Goal: Transaction & Acquisition: Register for event/course

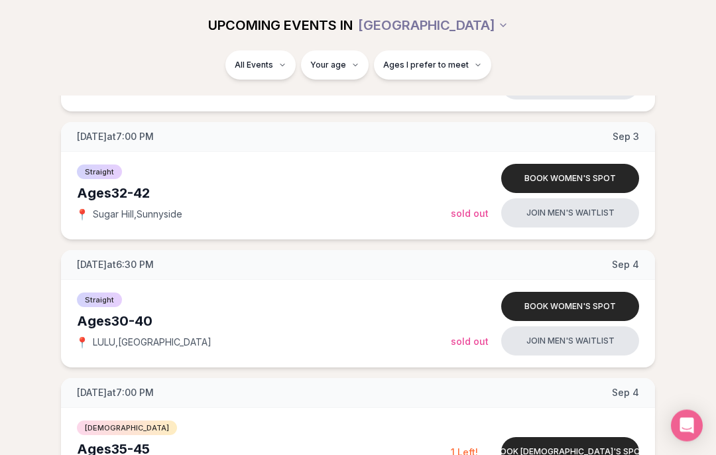
scroll to position [539, 0]
click at [123, 326] on div "Ages 30-40" at bounding box center [264, 321] width 374 height 19
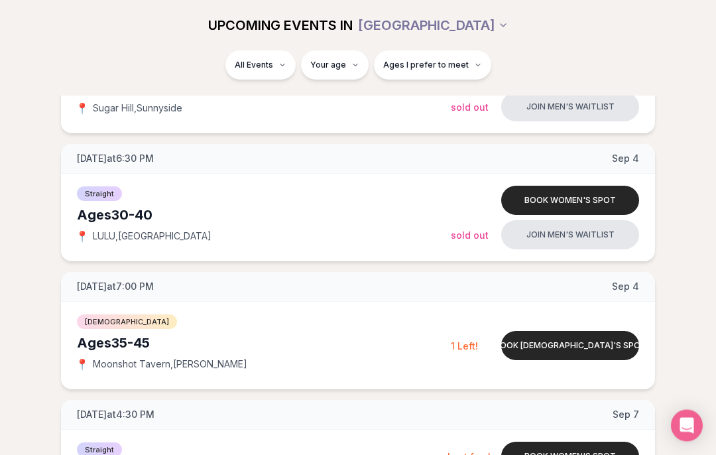
scroll to position [643, 0]
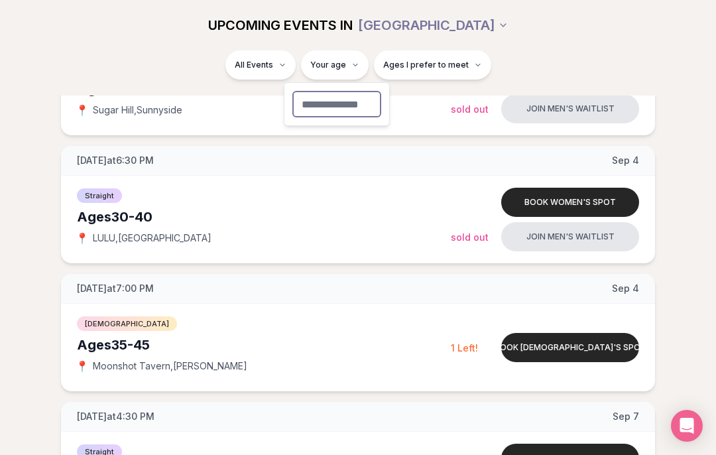
type input "**"
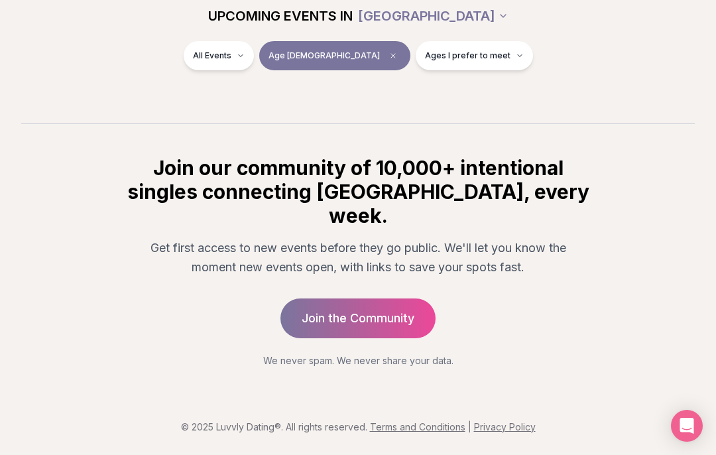
scroll to position [214, 0]
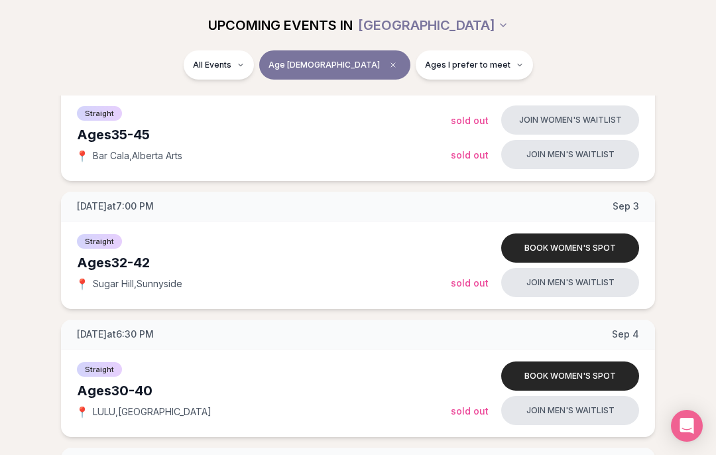
click at [466, 67] on button "Ages I prefer to meet" at bounding box center [474, 64] width 117 height 29
click at [383, 96] on button "Younger than me" at bounding box center [379, 97] width 11 height 11
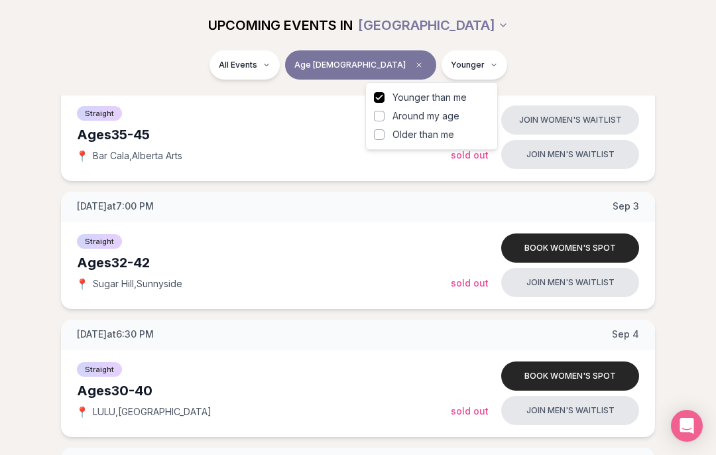
click at [566, 62] on div "All Events Age 40 Younger" at bounding box center [358, 67] width 695 height 34
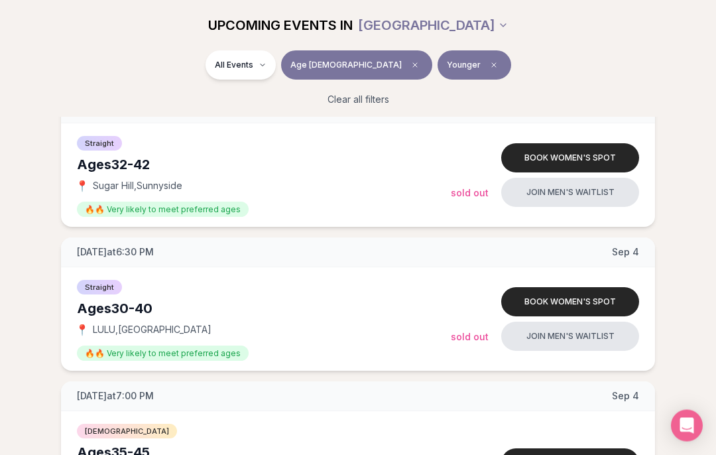
scroll to position [350, 0]
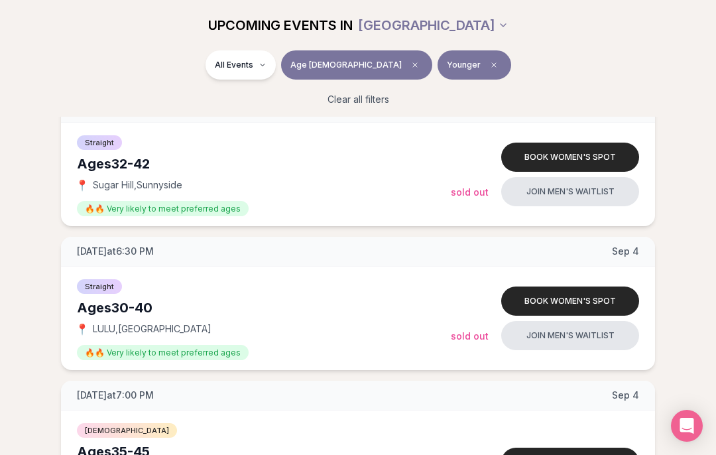
click at [160, 330] on span "LULU , Central Eastside" at bounding box center [152, 328] width 119 height 13
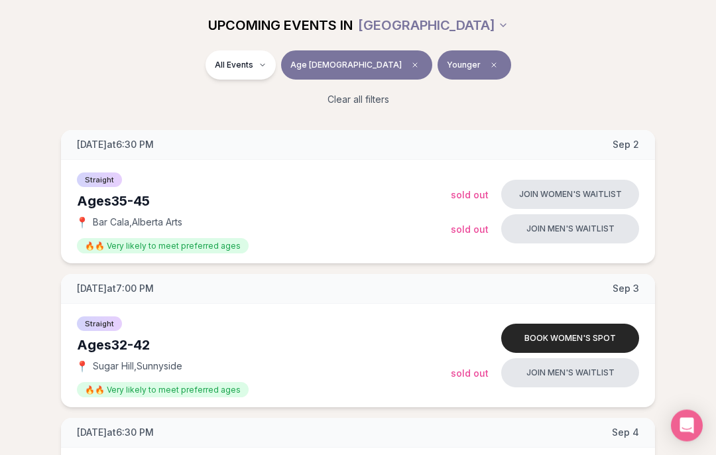
scroll to position [174, 0]
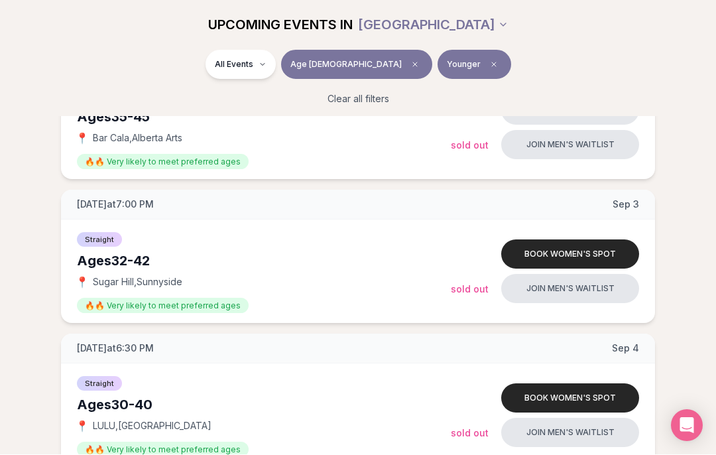
click at [588, 397] on button "Book women's spot" at bounding box center [571, 398] width 138 height 29
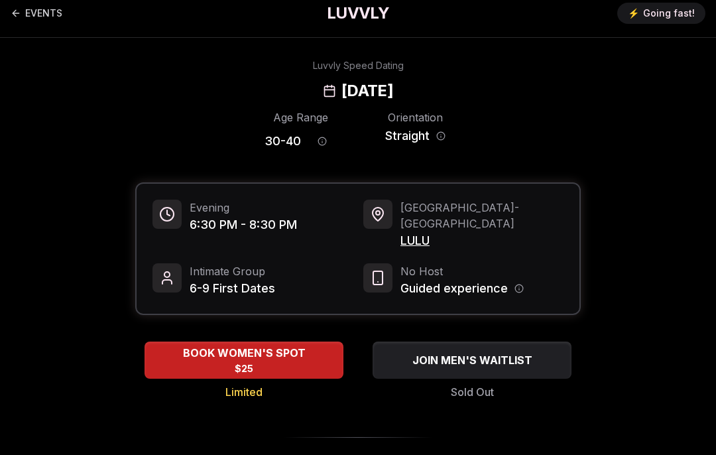
click at [271, 345] on span "BOOK WOMEN'S SPOT" at bounding box center [244, 353] width 128 height 16
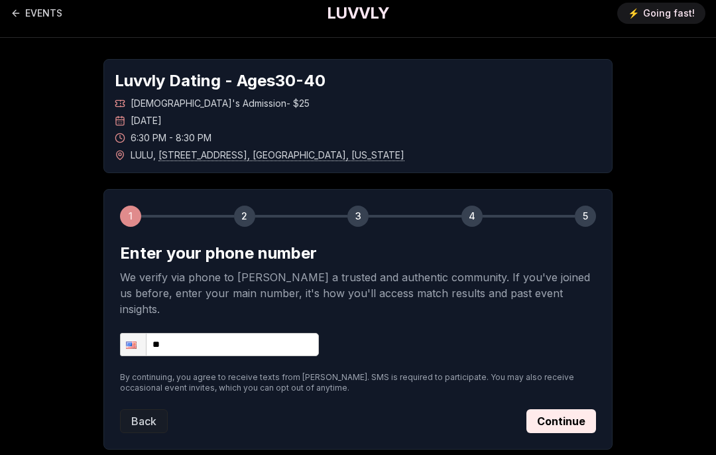
click at [236, 333] on input "**" at bounding box center [219, 344] width 199 height 23
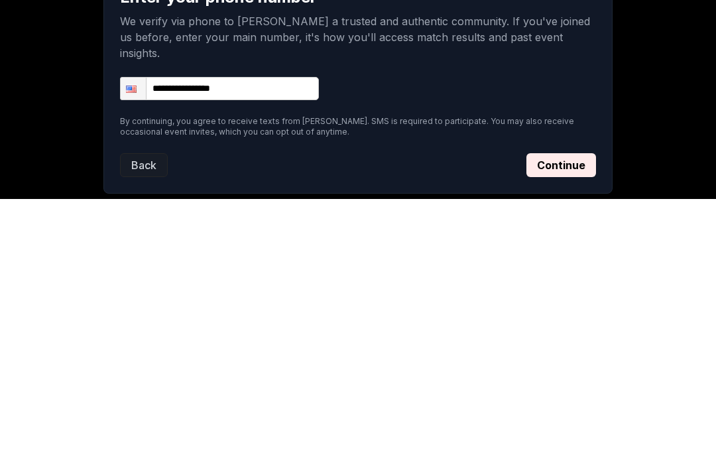
scroll to position [77, 0]
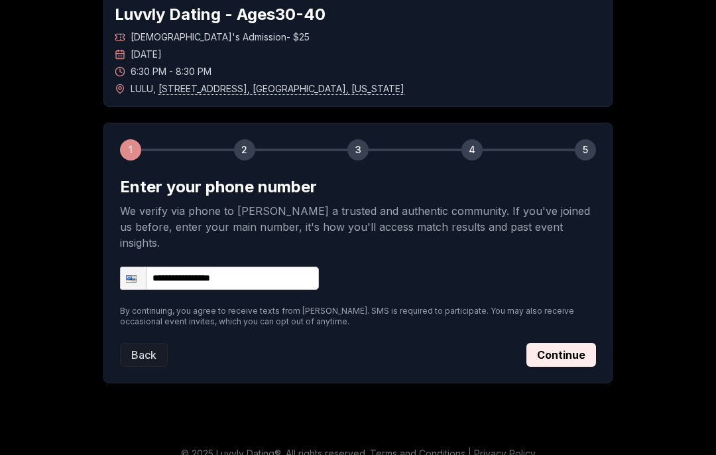
type input "**********"
click at [569, 343] on button "Continue" at bounding box center [562, 355] width 70 height 24
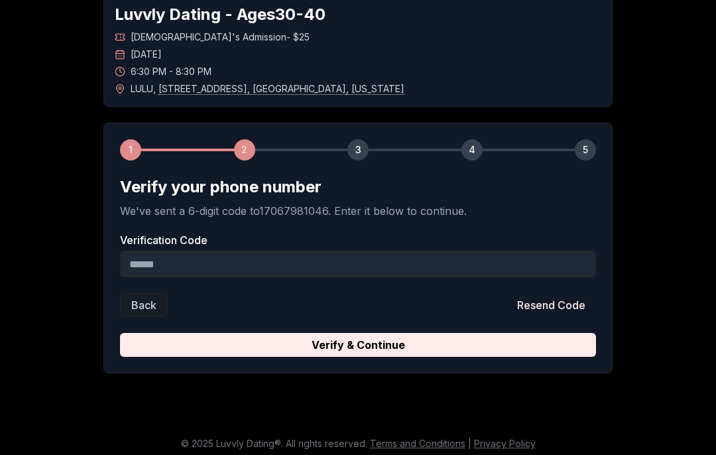
click at [200, 261] on input "Verification Code" at bounding box center [358, 264] width 476 height 27
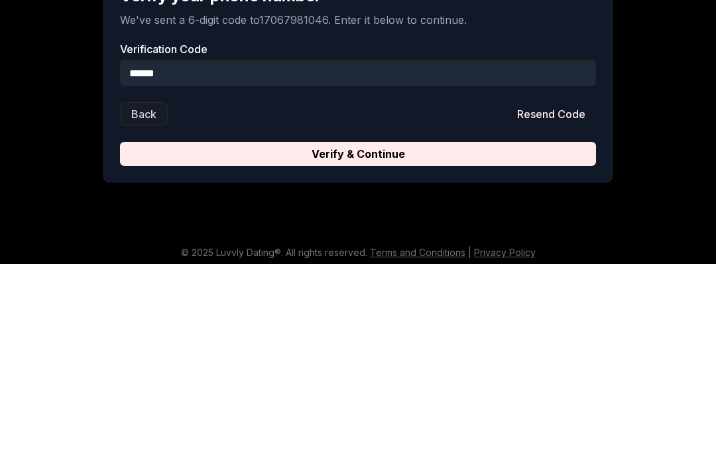
scroll to position [83, 0]
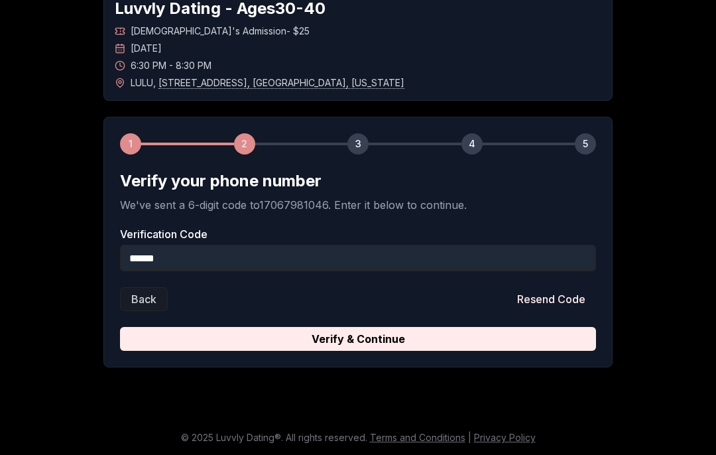
type input "******"
click at [408, 340] on button "Verify & Continue" at bounding box center [358, 339] width 476 height 24
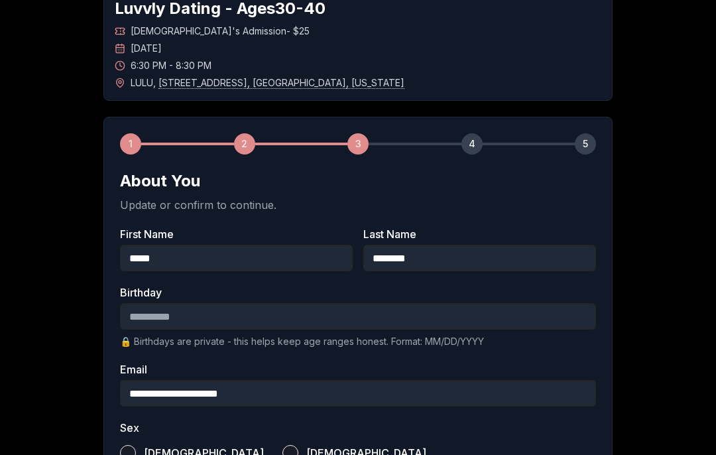
click at [283, 322] on input "Birthday" at bounding box center [358, 316] width 476 height 27
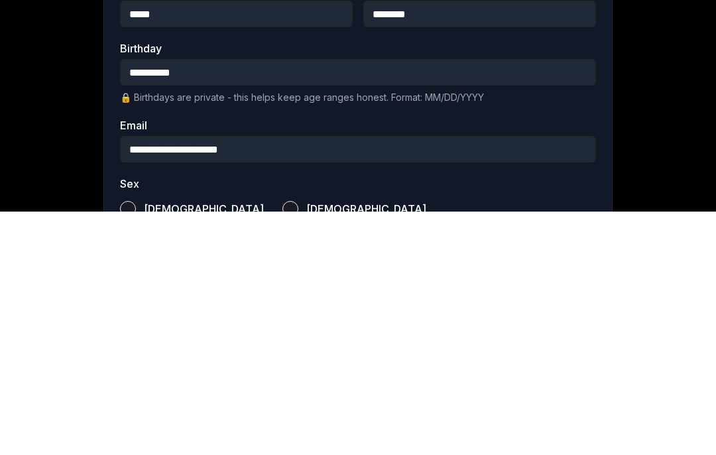
scroll to position [327, 0]
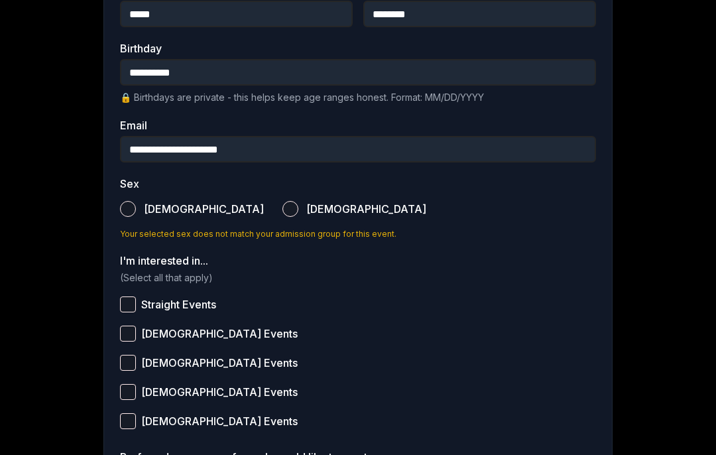
type input "**********"
click at [283, 209] on button "[DEMOGRAPHIC_DATA]" at bounding box center [291, 209] width 16 height 16
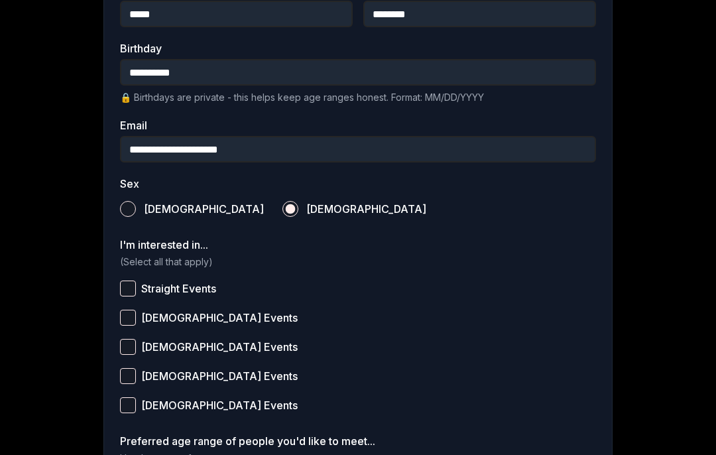
click at [131, 290] on button "Straight Events" at bounding box center [128, 289] width 16 height 16
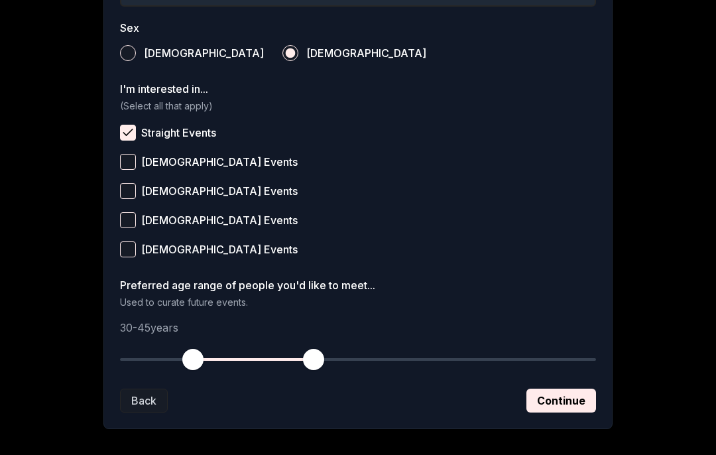
scroll to position [480, 0]
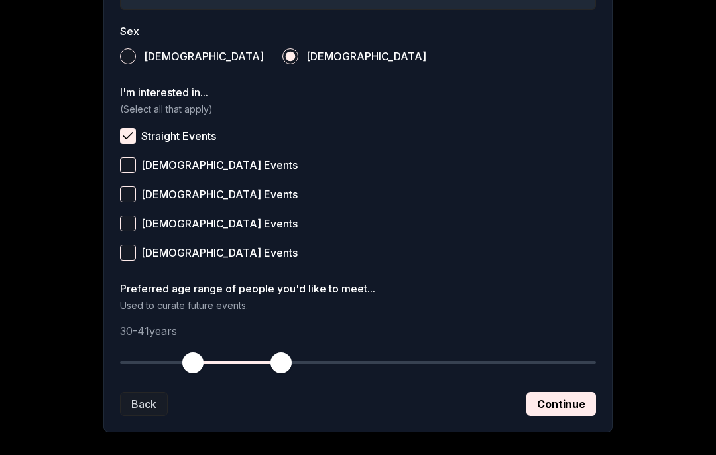
click at [570, 400] on button "Continue" at bounding box center [562, 404] width 70 height 24
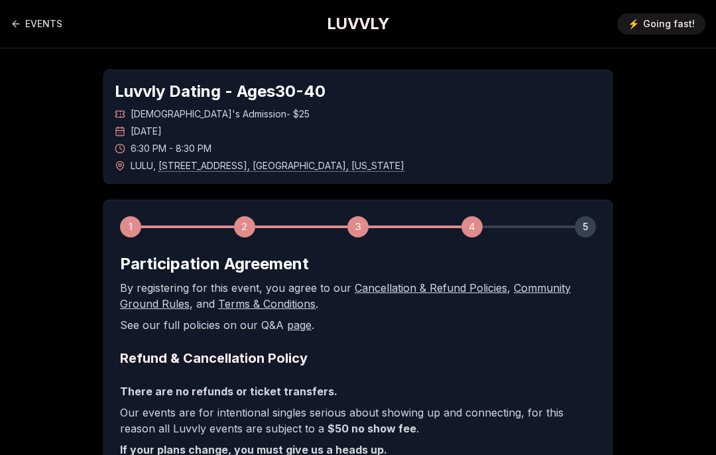
scroll to position [54, 0]
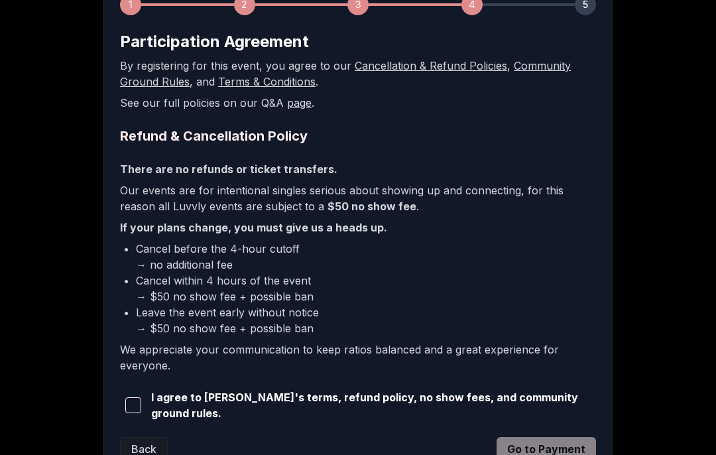
click at [125, 401] on button "button" at bounding box center [133, 405] width 26 height 29
click at [565, 444] on button "Go to Payment" at bounding box center [547, 449] width 100 height 24
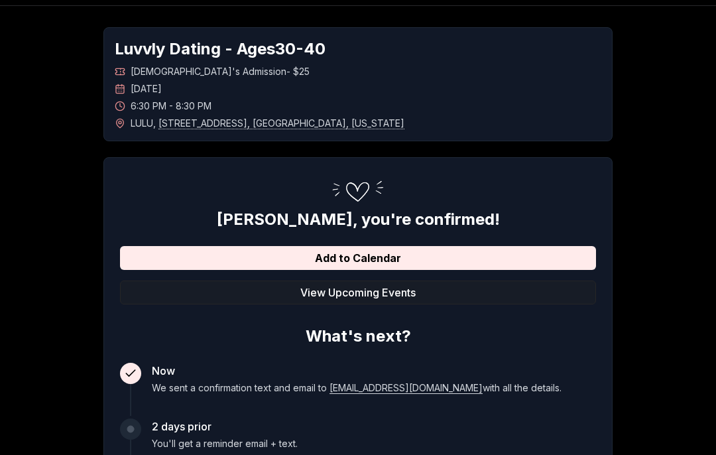
scroll to position [41, 0]
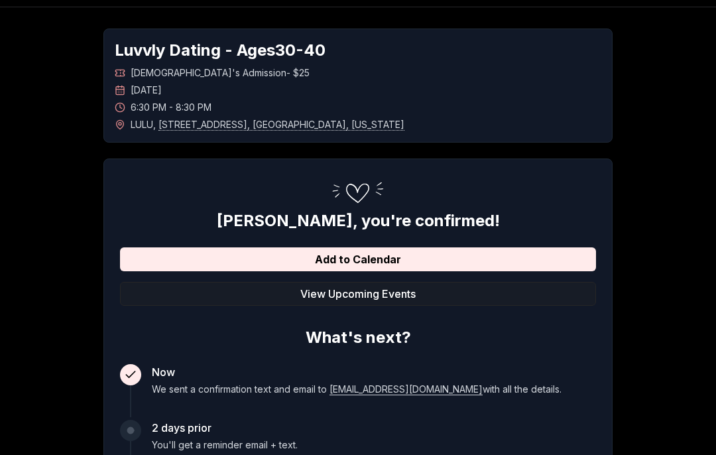
click at [422, 260] on button "Add to Calendar" at bounding box center [358, 259] width 476 height 24
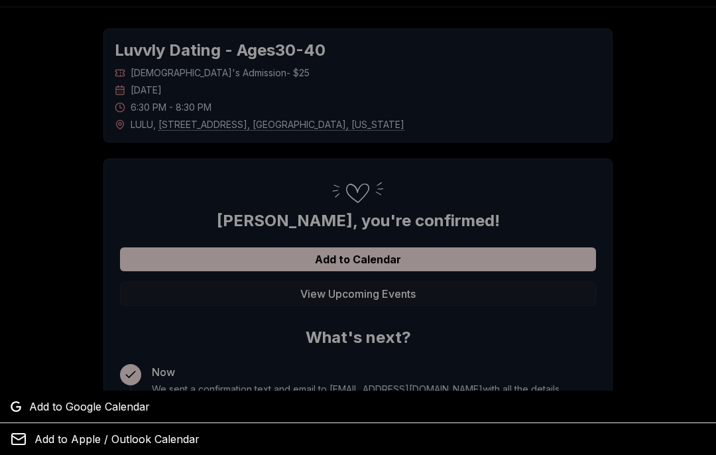
click at [122, 415] on span "Add to Google Calendar" at bounding box center [89, 407] width 121 height 16
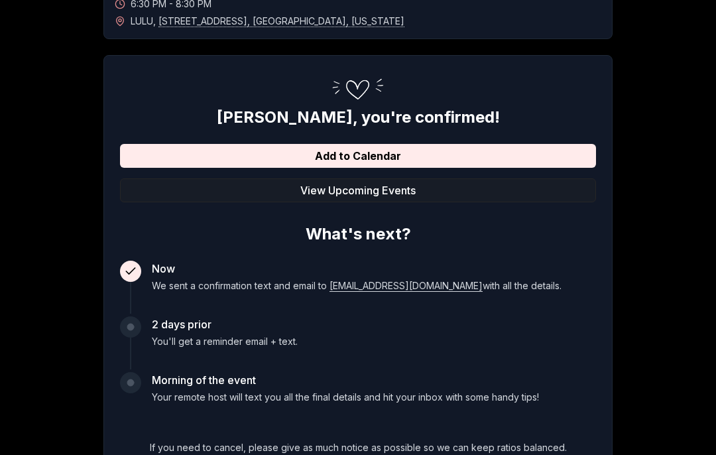
scroll to position [143, 0]
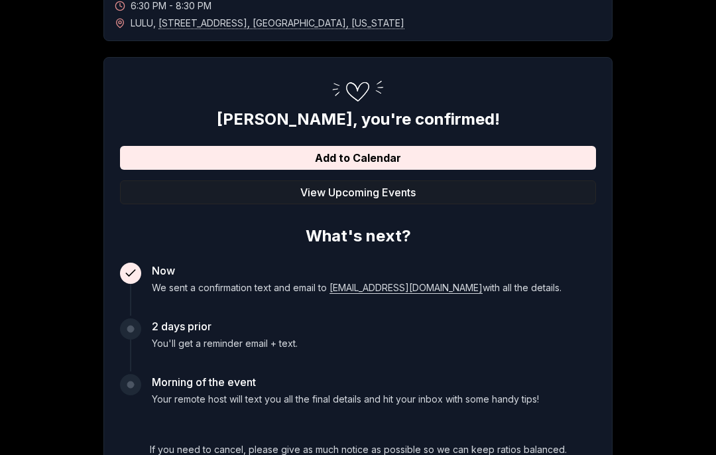
click at [403, 193] on button "View Upcoming Events" at bounding box center [358, 192] width 476 height 24
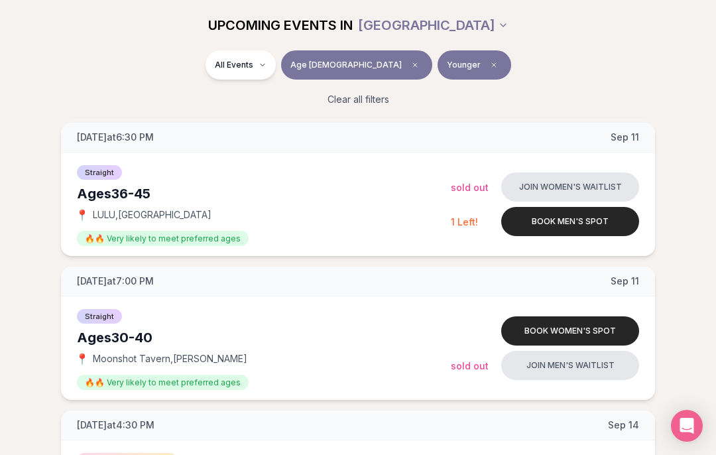
scroll to position [1168, 0]
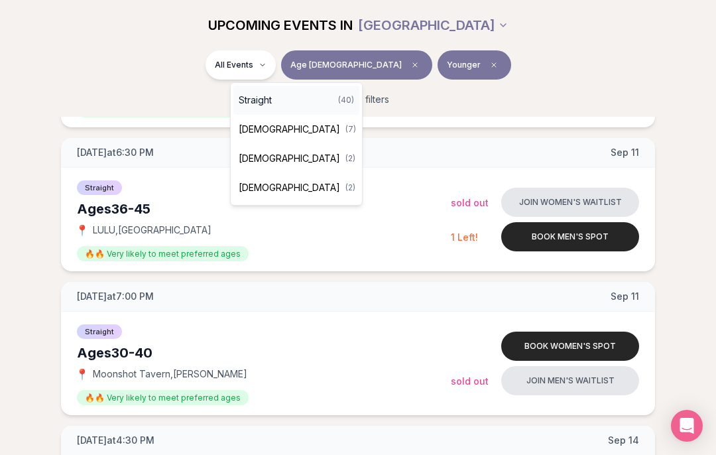
click at [308, 106] on div "Straight ( 40 )" at bounding box center [297, 100] width 126 height 29
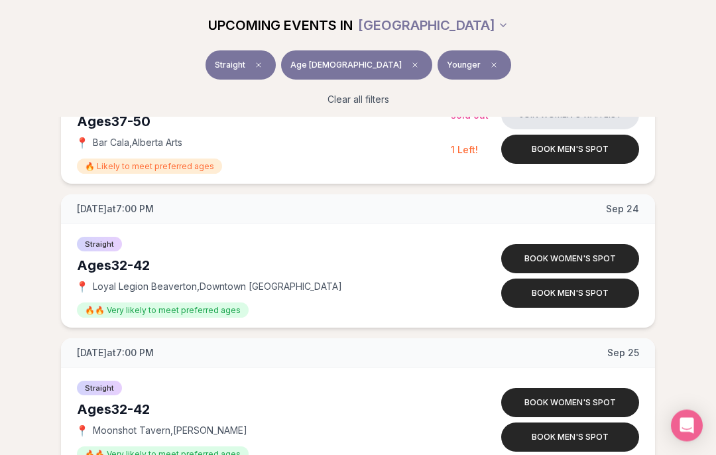
scroll to position [1811, 0]
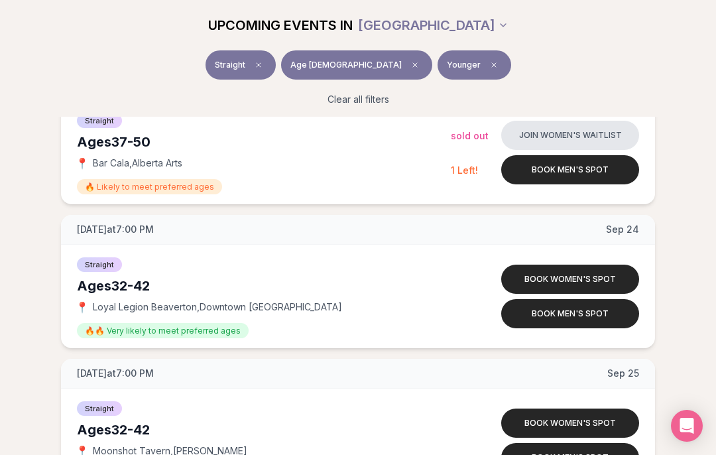
click at [572, 275] on button "Book women's spot" at bounding box center [571, 279] width 138 height 29
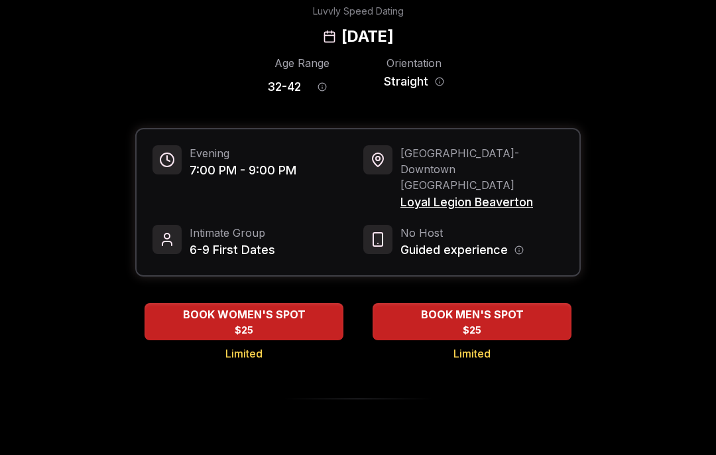
click at [301, 306] on span "BOOK WOMEN'S SPOT" at bounding box center [244, 314] width 128 height 16
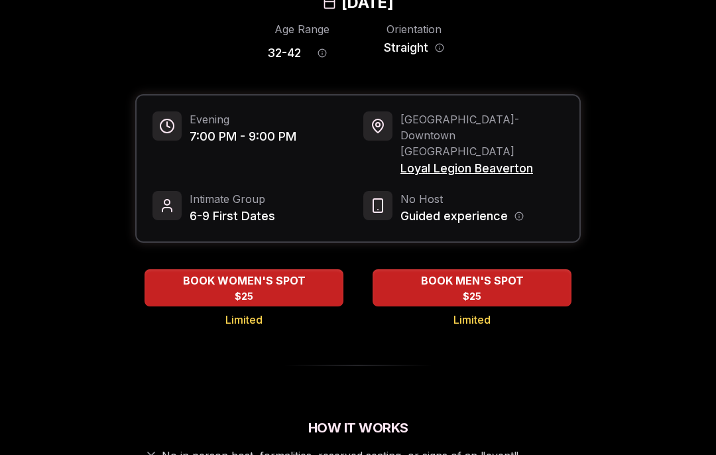
scroll to position [98, 0]
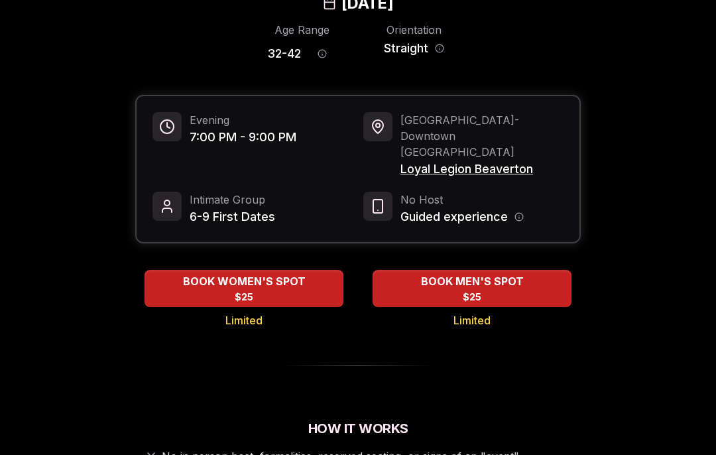
click at [248, 273] on span "BOOK WOMEN'S SPOT" at bounding box center [244, 281] width 128 height 16
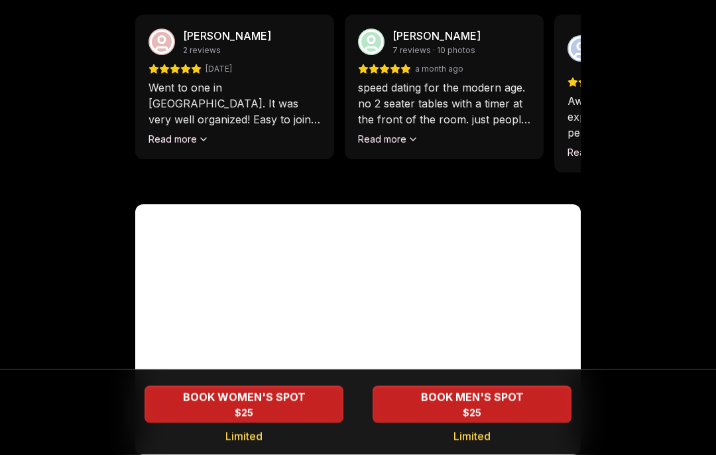
scroll to position [1307, 0]
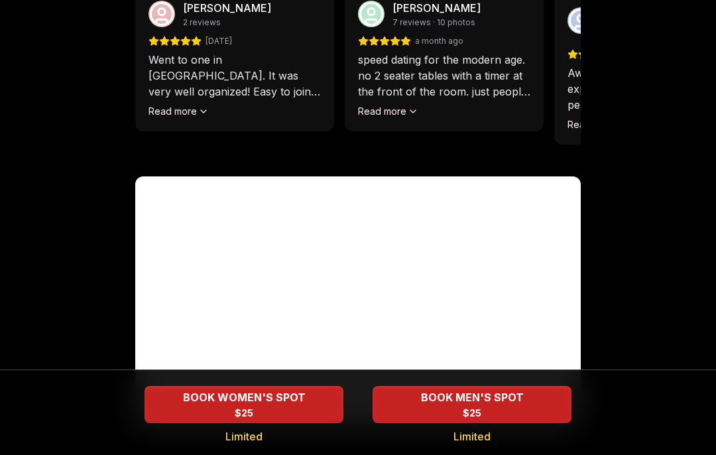
click at [264, 405] on span "BOOK WOMEN'S SPOT" at bounding box center [244, 397] width 128 height 16
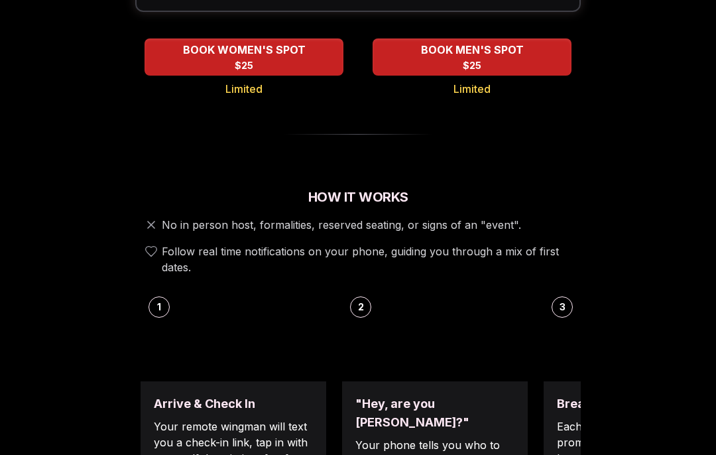
scroll to position [0, 0]
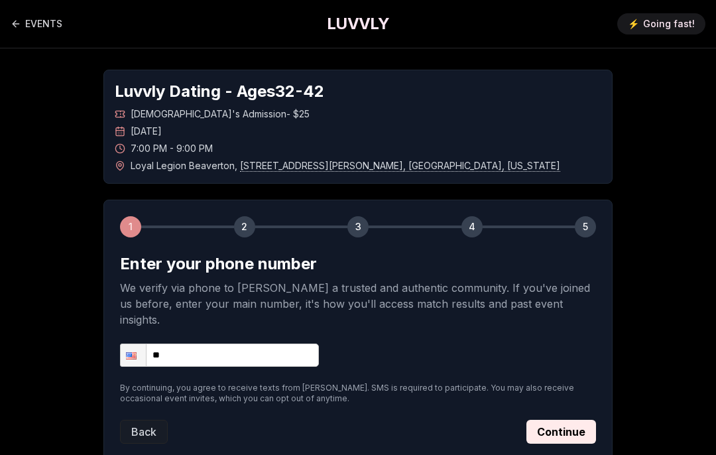
click at [210, 344] on input "**" at bounding box center [219, 355] width 199 height 23
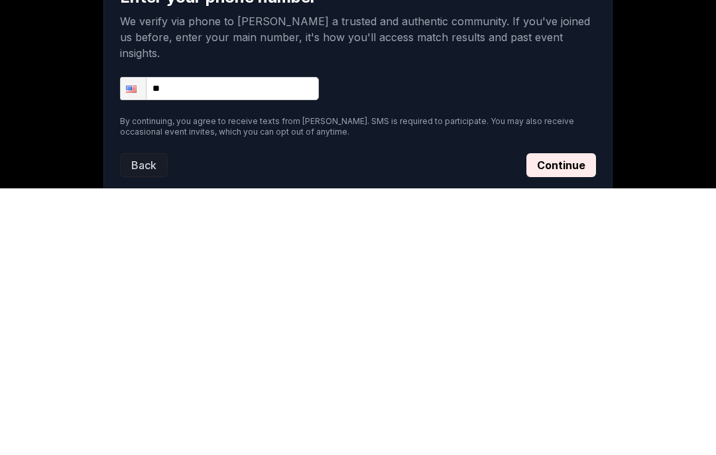
type input "**********"
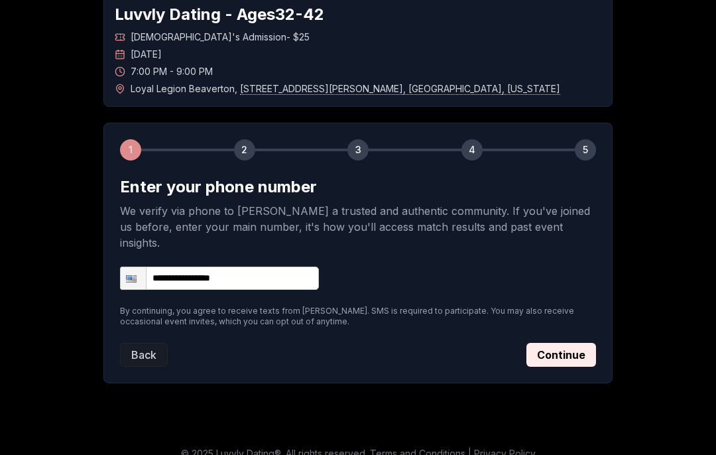
click at [576, 343] on button "Continue" at bounding box center [562, 355] width 70 height 24
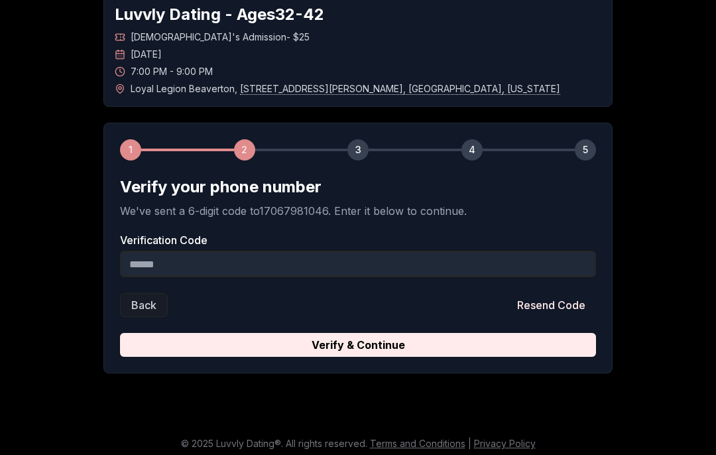
click at [308, 267] on input "Verification Code" at bounding box center [358, 264] width 476 height 27
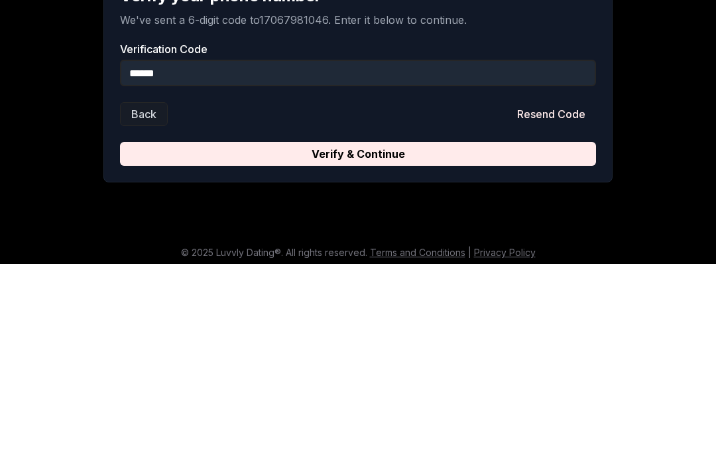
scroll to position [83, 0]
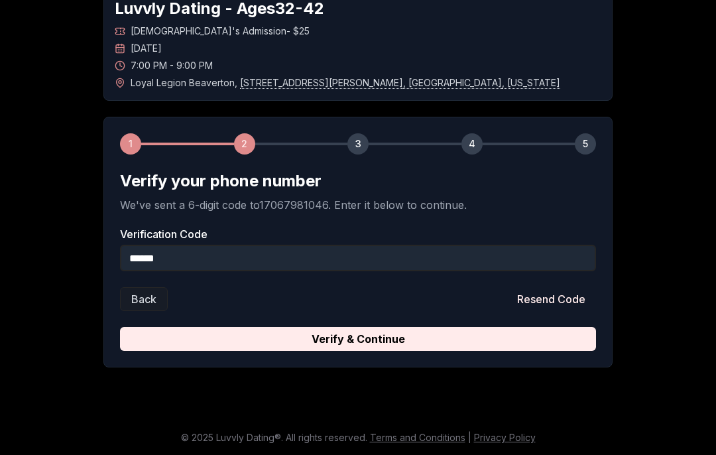
type input "******"
click at [379, 338] on button "Verify & Continue" at bounding box center [358, 339] width 476 height 24
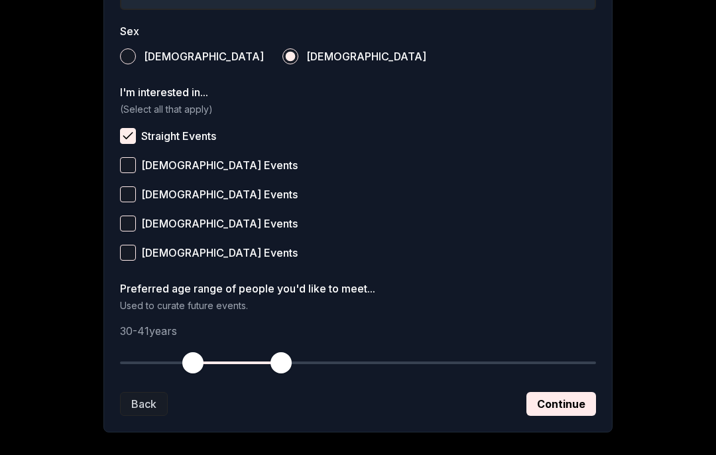
scroll to position [482, 0]
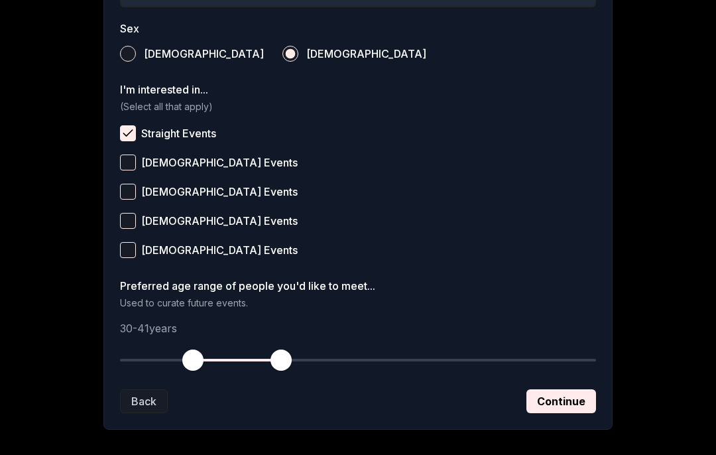
click at [565, 399] on button "Continue" at bounding box center [562, 401] width 70 height 24
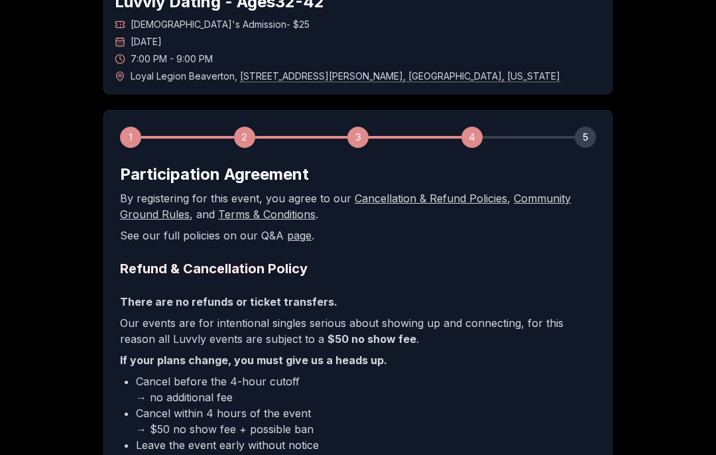
scroll to position [0, 0]
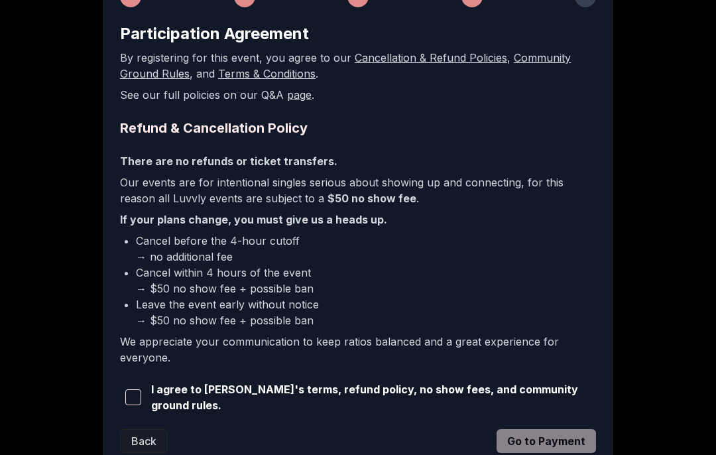
click at [135, 391] on span "button" at bounding box center [133, 398] width 16 height 16
click at [545, 441] on button "Go to Payment" at bounding box center [547, 441] width 100 height 24
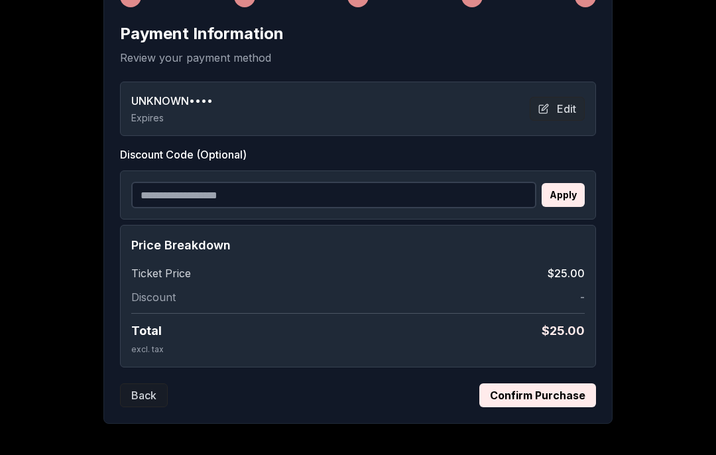
click at [541, 390] on button "Confirm Purchase" at bounding box center [538, 395] width 117 height 24
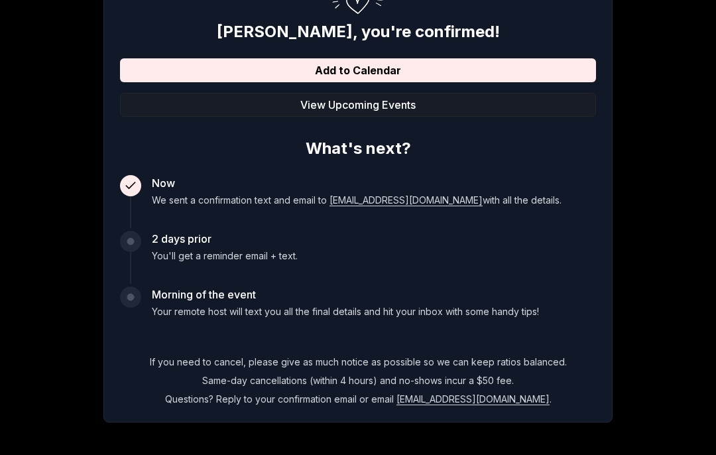
click at [411, 61] on button "Add to Calendar" at bounding box center [358, 70] width 476 height 24
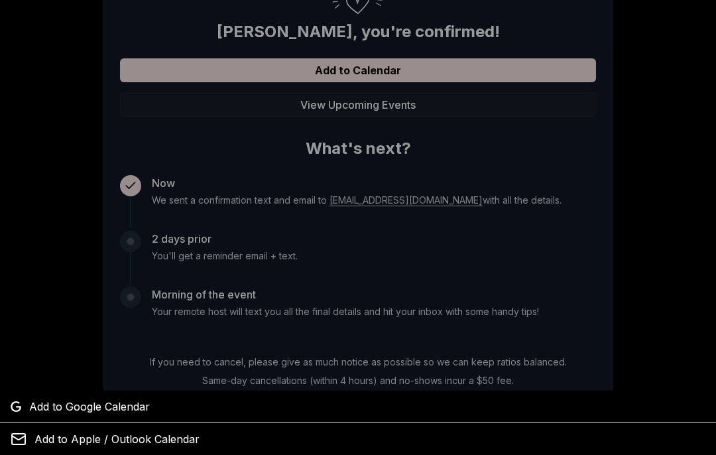
click at [107, 415] on span "Add to Google Calendar" at bounding box center [89, 407] width 121 height 16
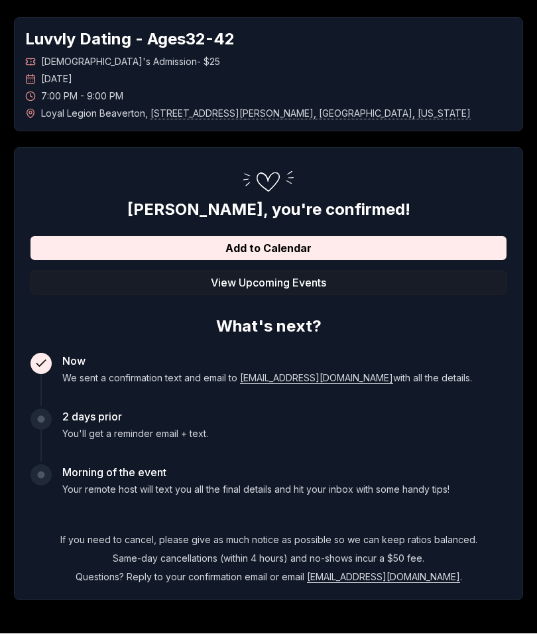
scroll to position [0, 0]
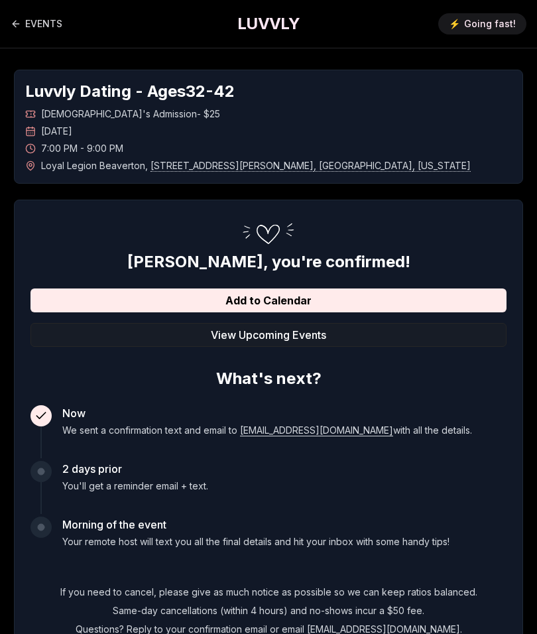
click at [330, 334] on button "View Upcoming Events" at bounding box center [269, 335] width 476 height 24
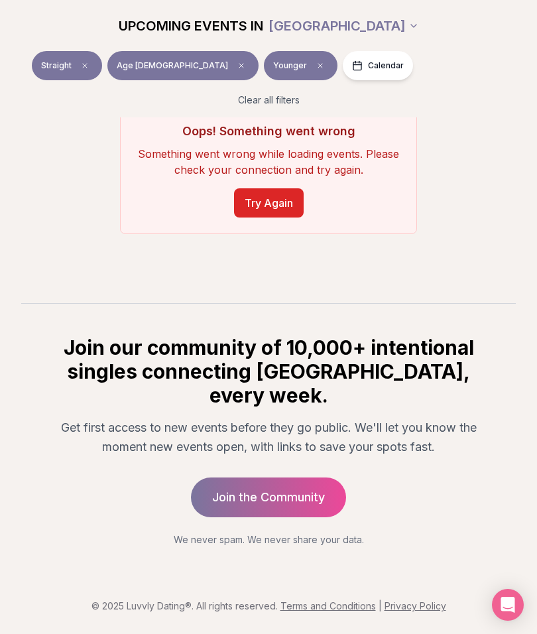
scroll to position [230, 0]
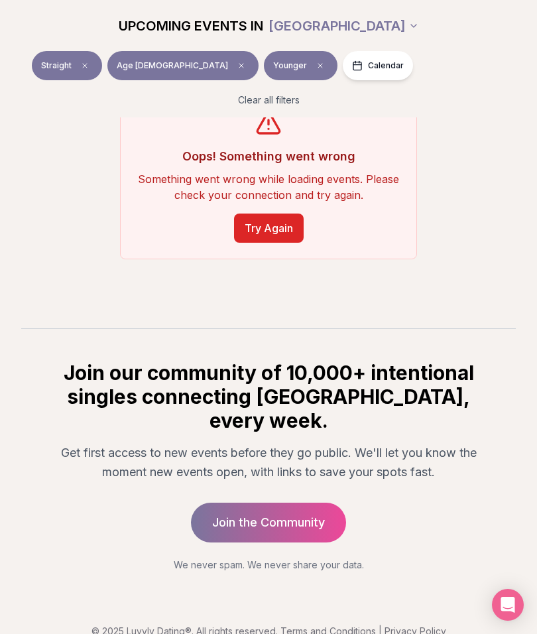
click at [275, 226] on button "Try Again" at bounding box center [269, 228] width 70 height 29
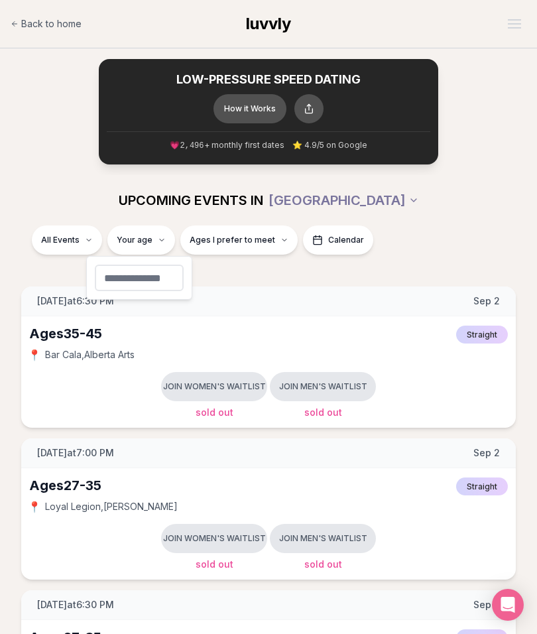
type input "**"
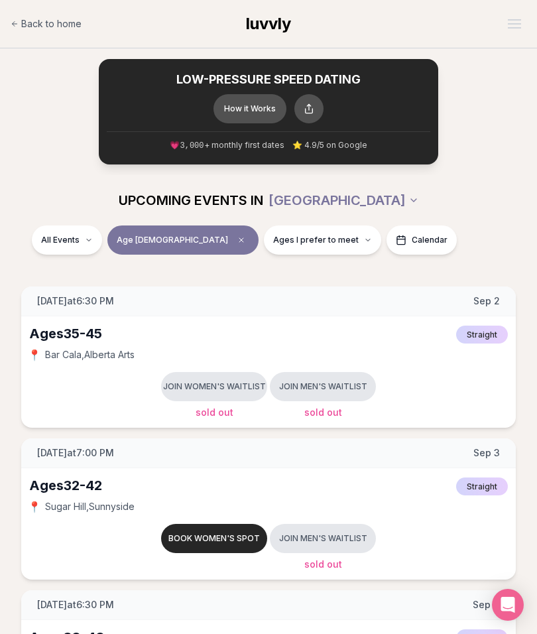
click at [270, 244] on button "Ages I prefer to meet" at bounding box center [322, 240] width 117 height 29
click at [184, 273] on button "Younger than me" at bounding box center [182, 271] width 11 height 11
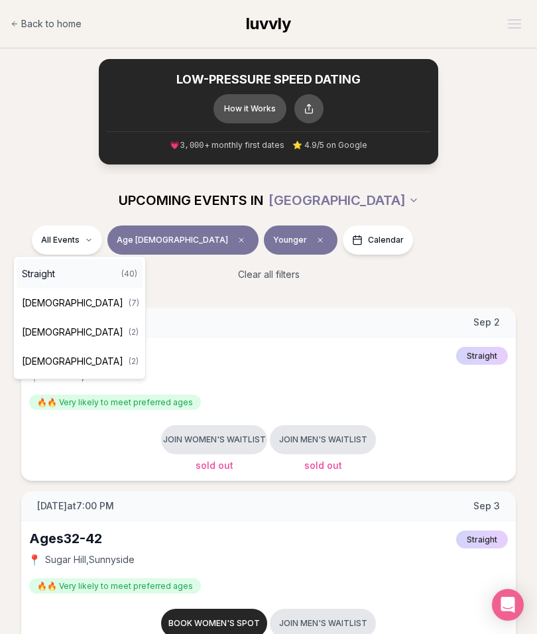
click at [89, 275] on div "Straight ( 40 )" at bounding box center [80, 273] width 126 height 29
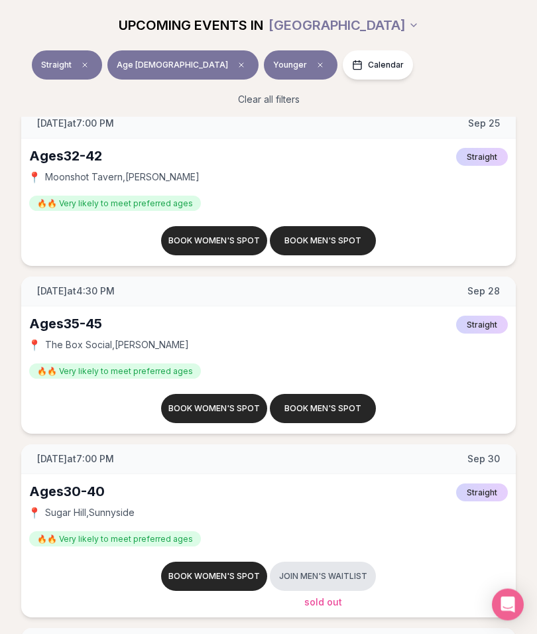
scroll to position [2573, 0]
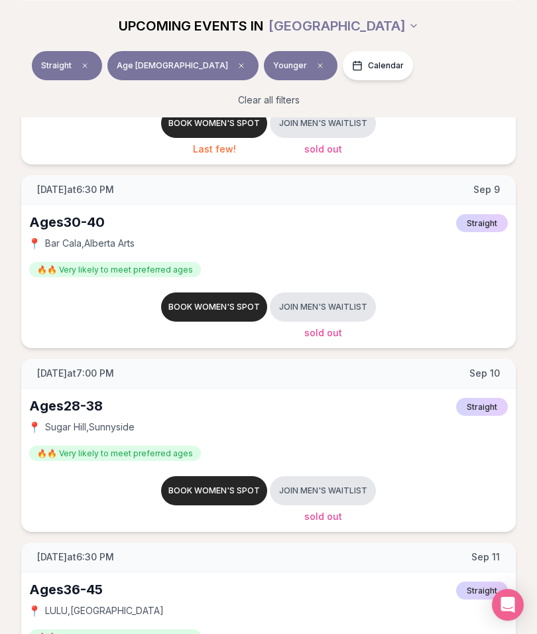
click at [218, 488] on button "Book women's spot" at bounding box center [214, 490] width 106 height 29
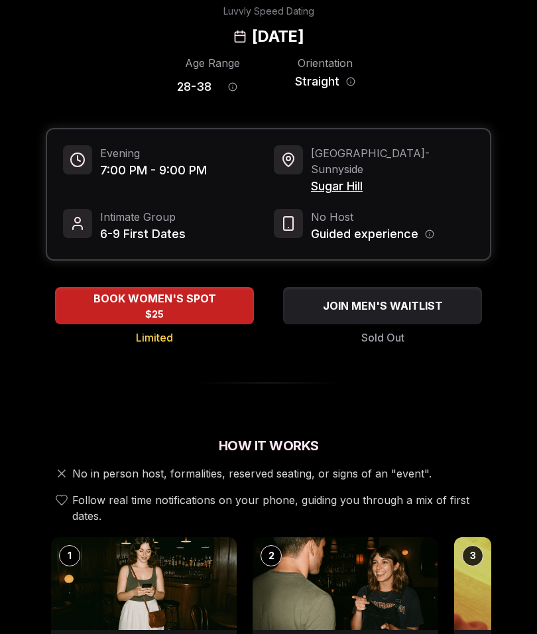
click at [153, 225] on span "6-9 First Dates" at bounding box center [143, 234] width 86 height 19
click at [188, 291] on span "BOOK WOMEN'S SPOT" at bounding box center [155, 299] width 128 height 16
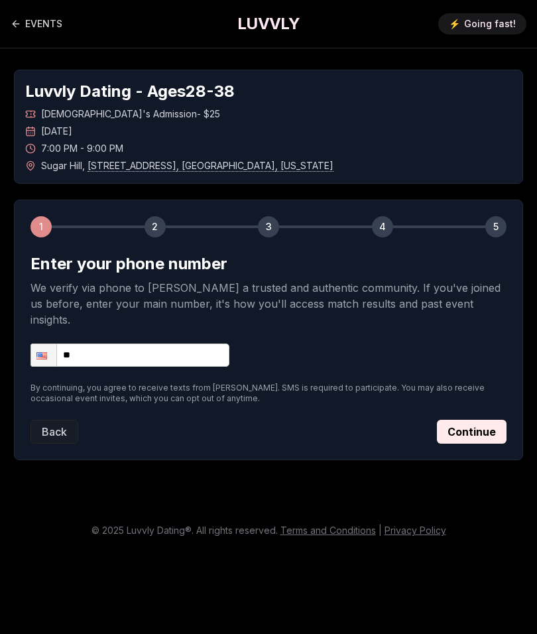
click at [158, 344] on input "**" at bounding box center [130, 355] width 199 height 23
type input "**********"
click at [482, 420] on button "Continue" at bounding box center [472, 432] width 70 height 24
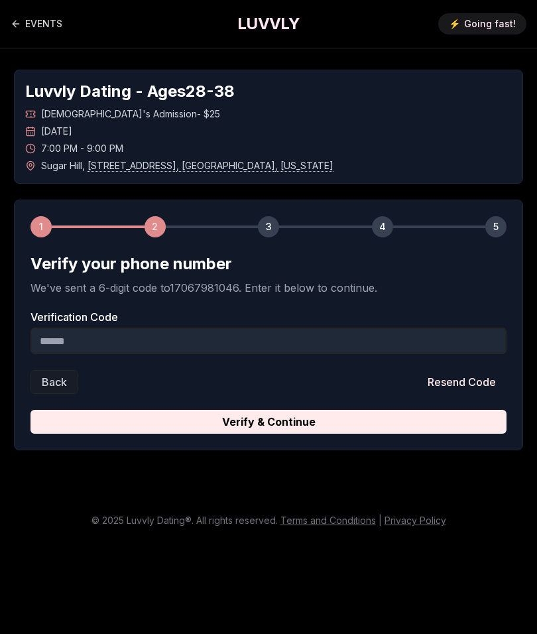
click at [276, 328] on input "Verification Code" at bounding box center [269, 341] width 476 height 27
type input "******"
click at [332, 410] on button "Verify & Continue" at bounding box center [269, 422] width 476 height 24
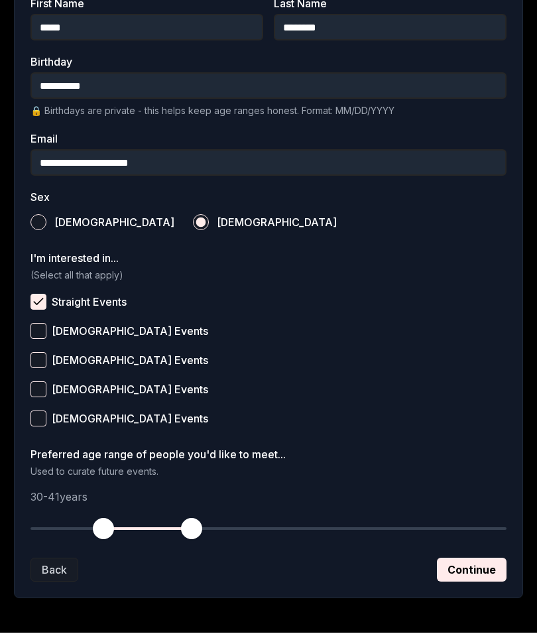
scroll to position [311, 0]
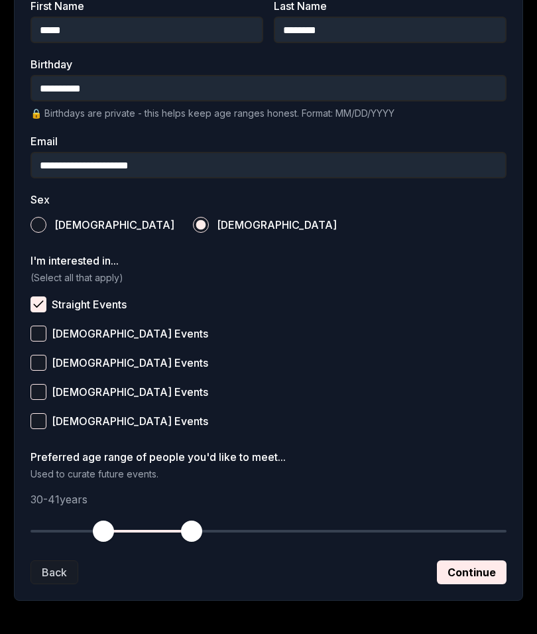
click at [474, 573] on button "Continue" at bounding box center [472, 573] width 70 height 24
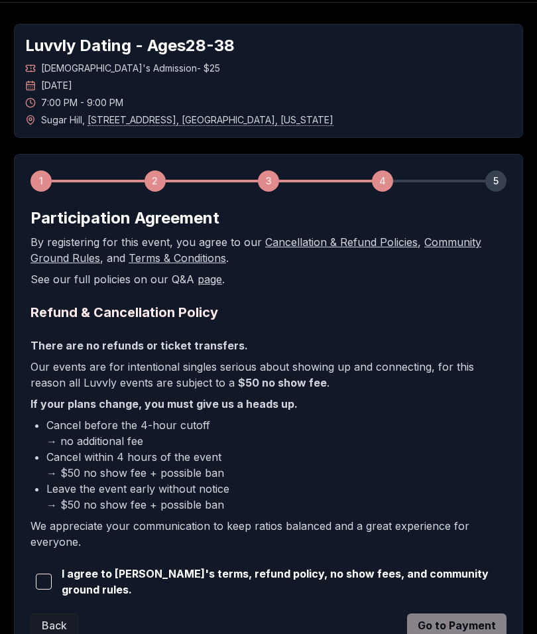
scroll to position [0, 0]
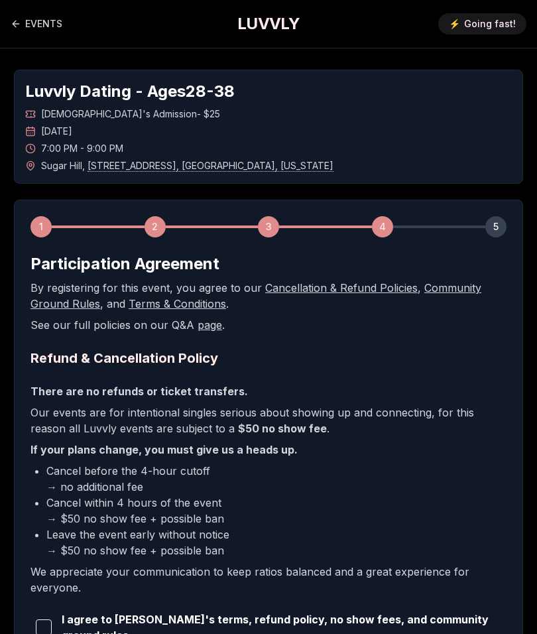
click at [42, 620] on span "button" at bounding box center [44, 628] width 16 height 16
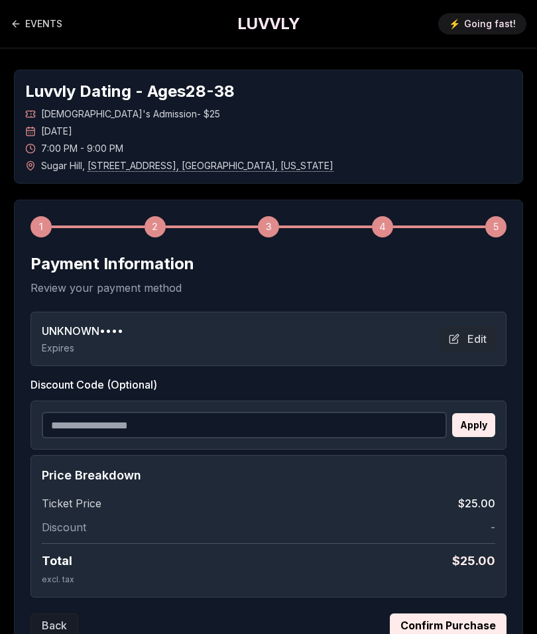
click at [452, 623] on button "Confirm Purchase" at bounding box center [448, 626] width 117 height 24
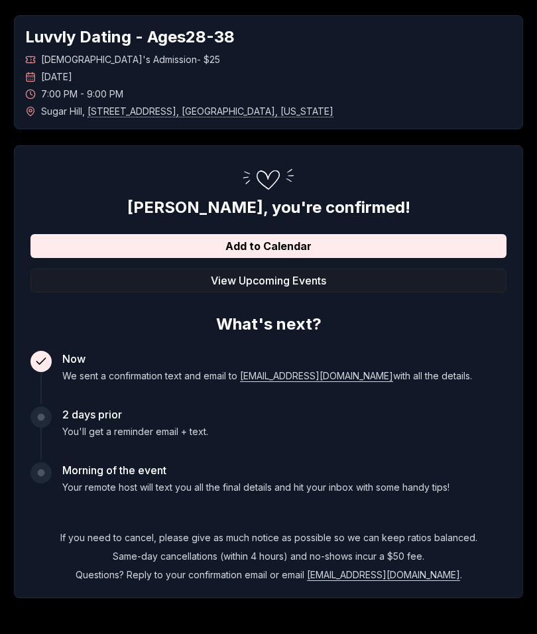
click at [314, 243] on button "Add to Calendar" at bounding box center [269, 246] width 476 height 24
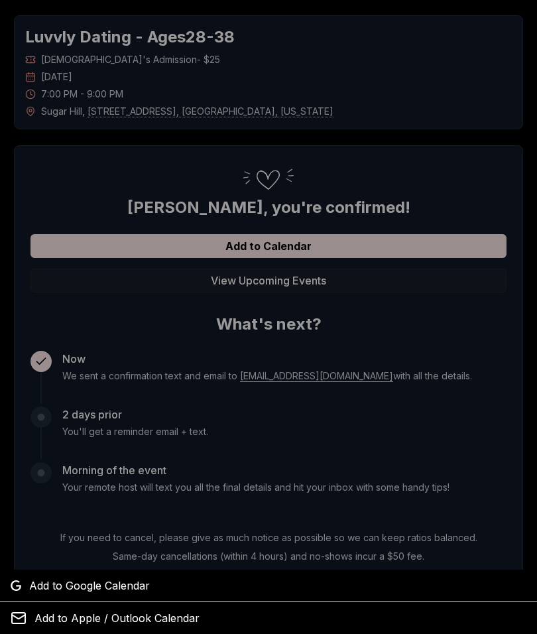
click at [138, 586] on span "Add to Google Calendar" at bounding box center [89, 586] width 121 height 16
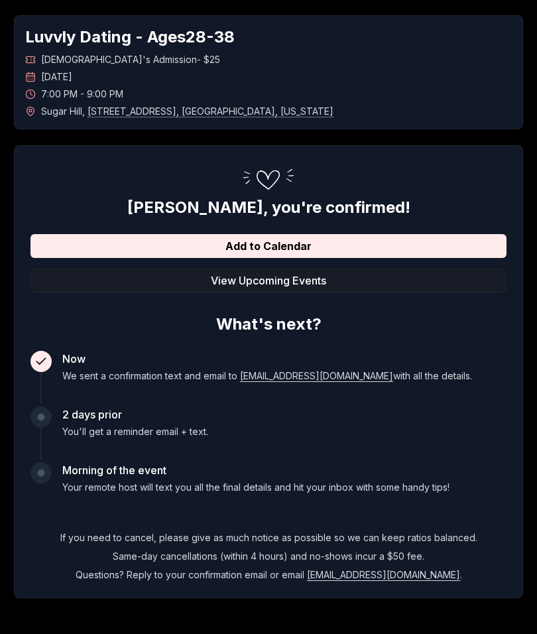
click at [288, 283] on button "View Upcoming Events" at bounding box center [269, 281] width 476 height 24
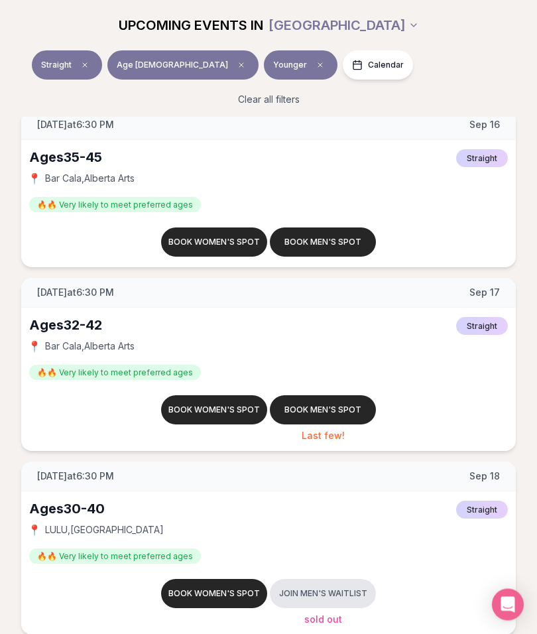
scroll to position [1668, 0]
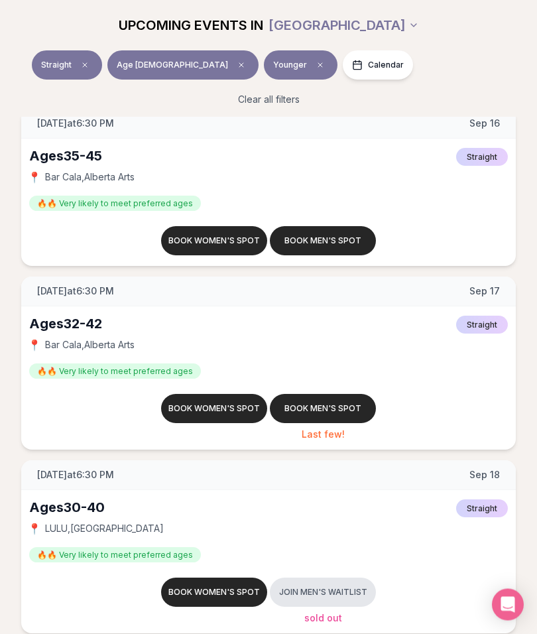
click at [221, 409] on button "Book women's spot" at bounding box center [214, 409] width 106 height 29
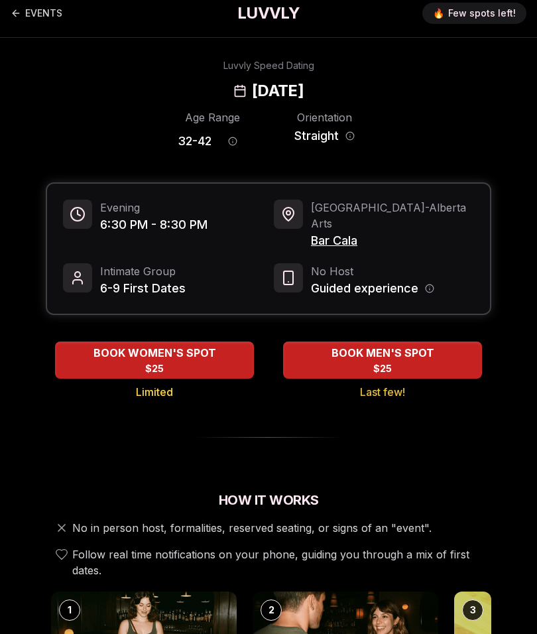
click at [183, 345] on span "BOOK WOMEN'S SPOT" at bounding box center [155, 353] width 128 height 16
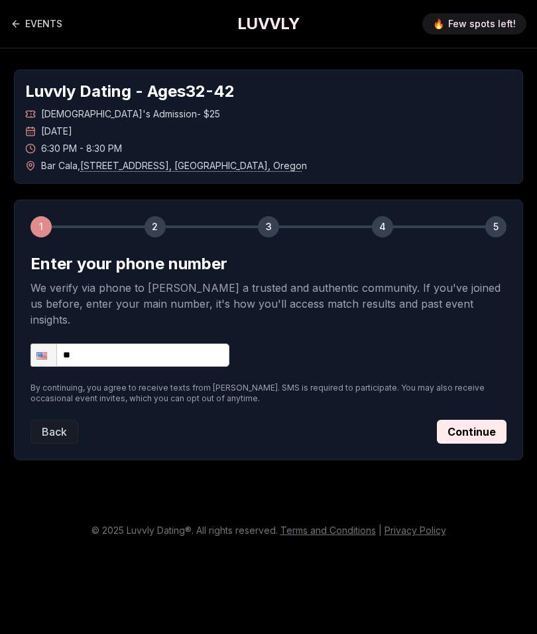
click at [169, 344] on input "**" at bounding box center [130, 355] width 199 height 23
type input "**********"
click at [479, 420] on button "Continue" at bounding box center [472, 432] width 70 height 24
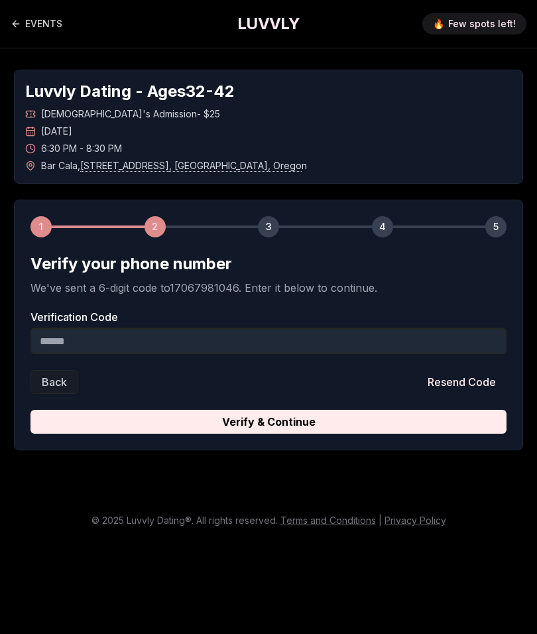
click at [216, 338] on input "Verification Code" at bounding box center [269, 341] width 476 height 27
type input "******"
click at [318, 410] on button "Verify & Continue" at bounding box center [269, 422] width 476 height 24
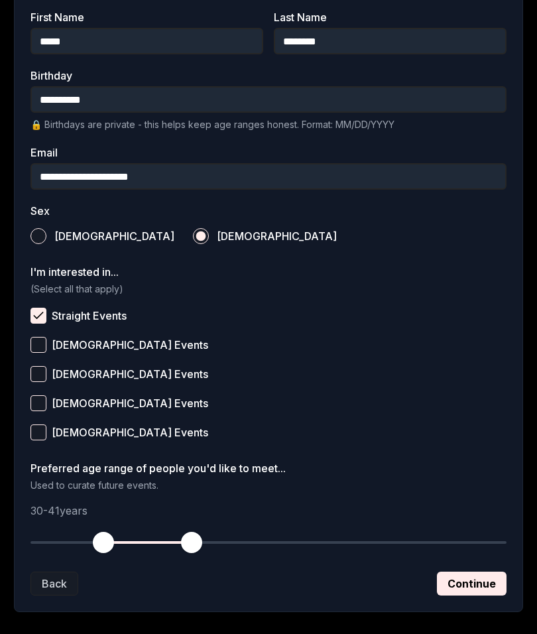
scroll to position [311, 0]
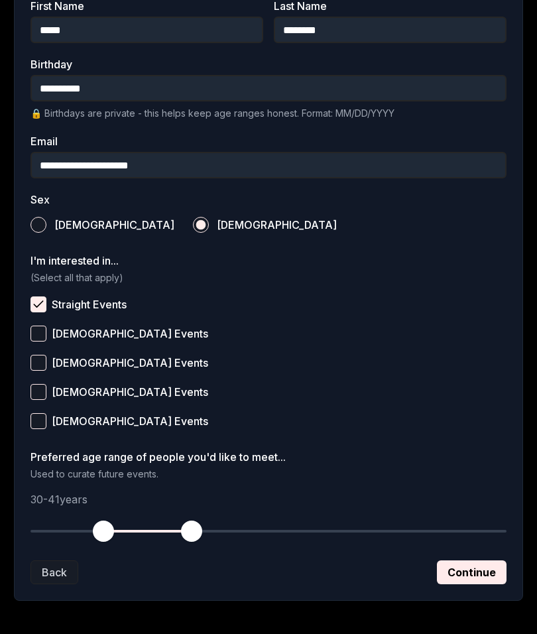
click at [480, 575] on button "Continue" at bounding box center [472, 573] width 70 height 24
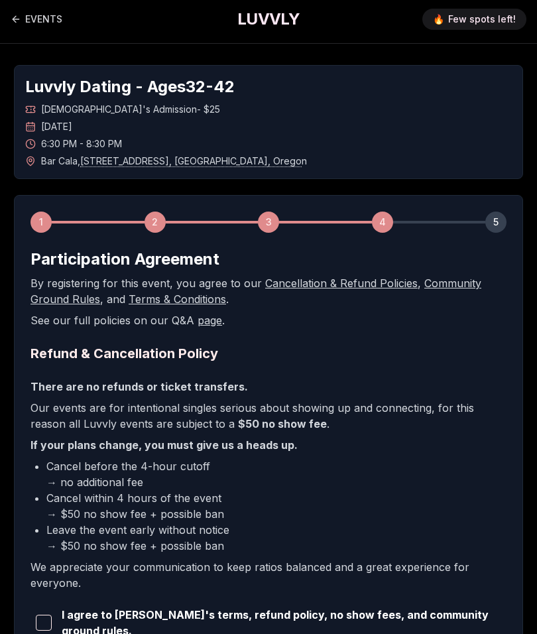
scroll to position [0, 0]
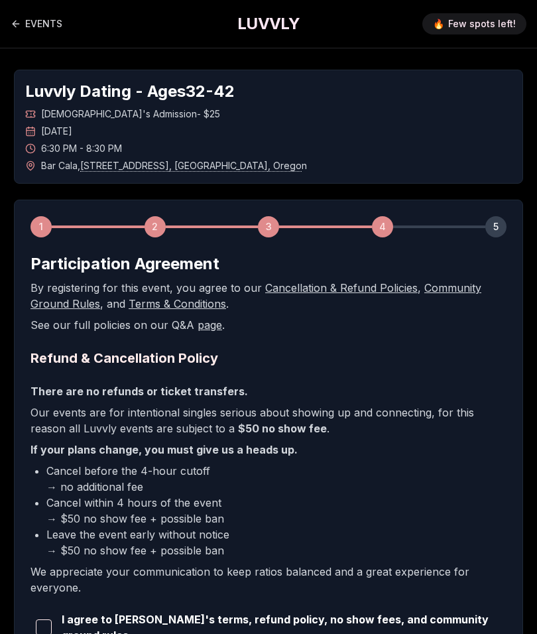
click at [46, 621] on span "button" at bounding box center [44, 628] width 16 height 16
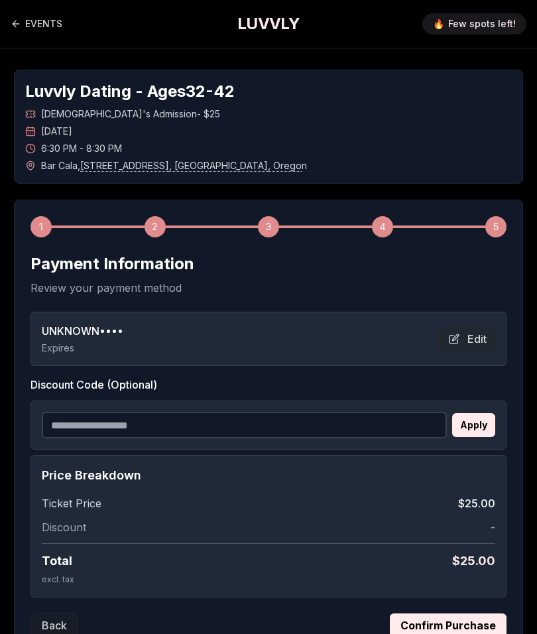
click at [454, 626] on button "Confirm Purchase" at bounding box center [448, 626] width 117 height 24
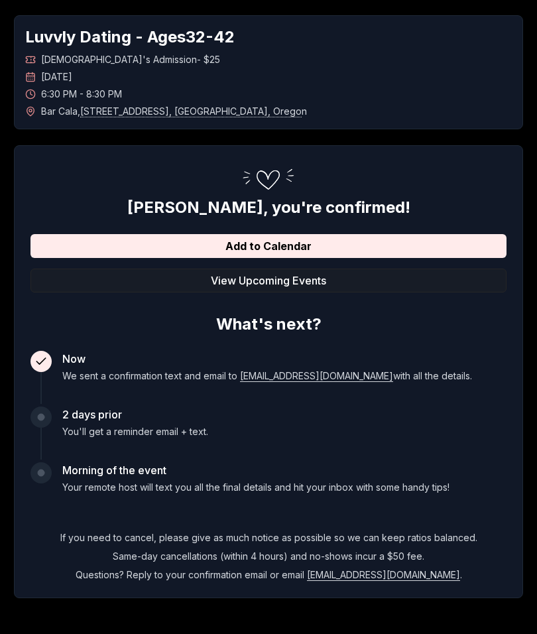
click at [294, 245] on button "Add to Calendar" at bounding box center [269, 246] width 476 height 24
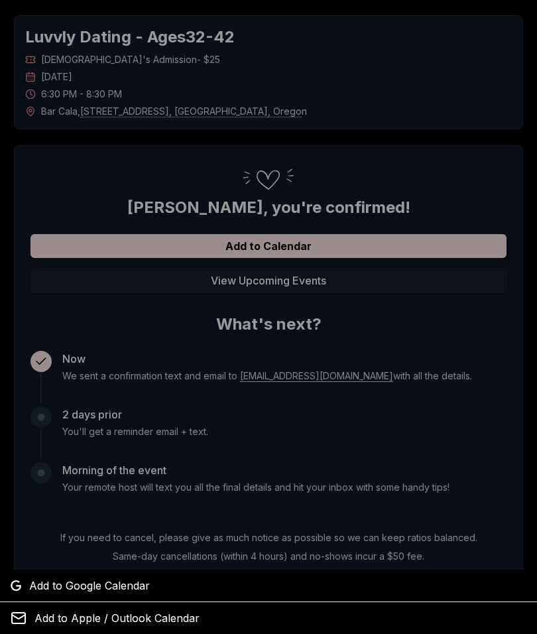
click at [119, 591] on span "Add to Google Calendar" at bounding box center [89, 586] width 121 height 16
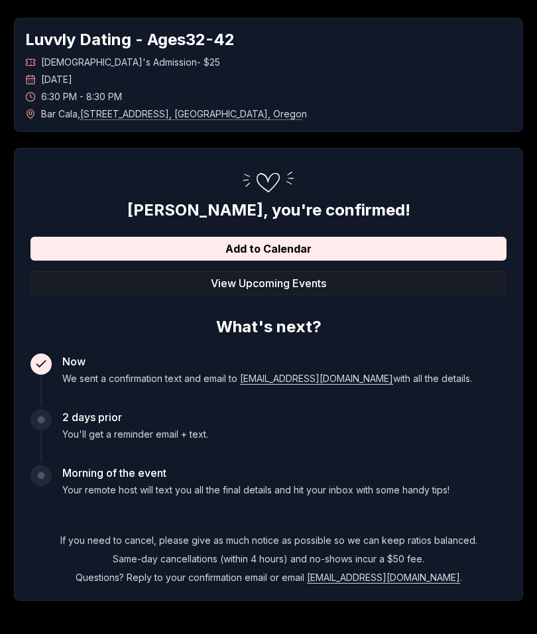
scroll to position [0, 0]
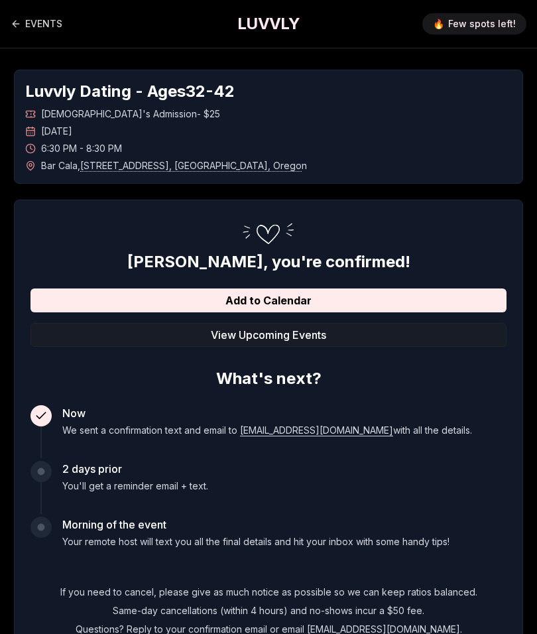
click at [28, 19] on link "EVENTS" at bounding box center [37, 24] width 52 height 27
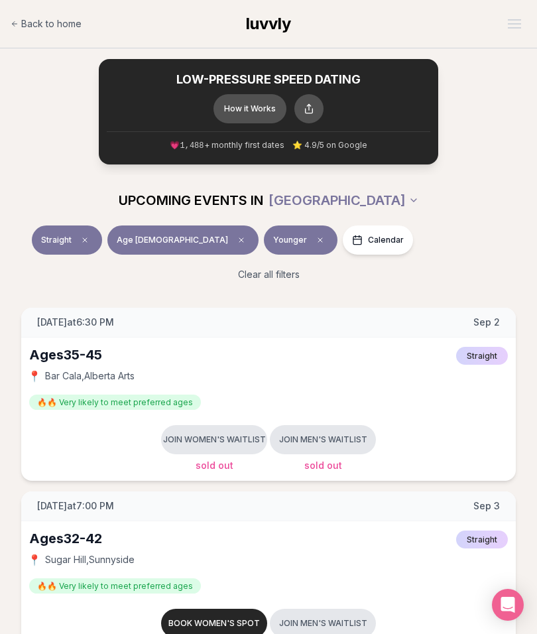
click at [47, 20] on span "Back to home" at bounding box center [51, 23] width 60 height 13
